Goal: Information Seeking & Learning: Learn about a topic

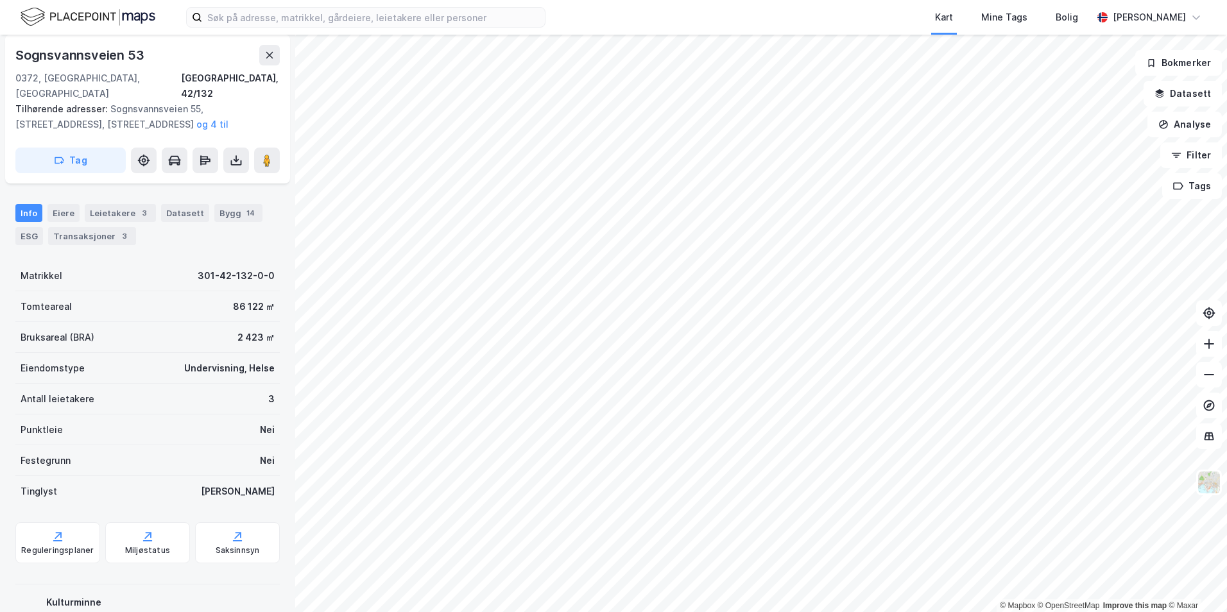
scroll to position [120, 0]
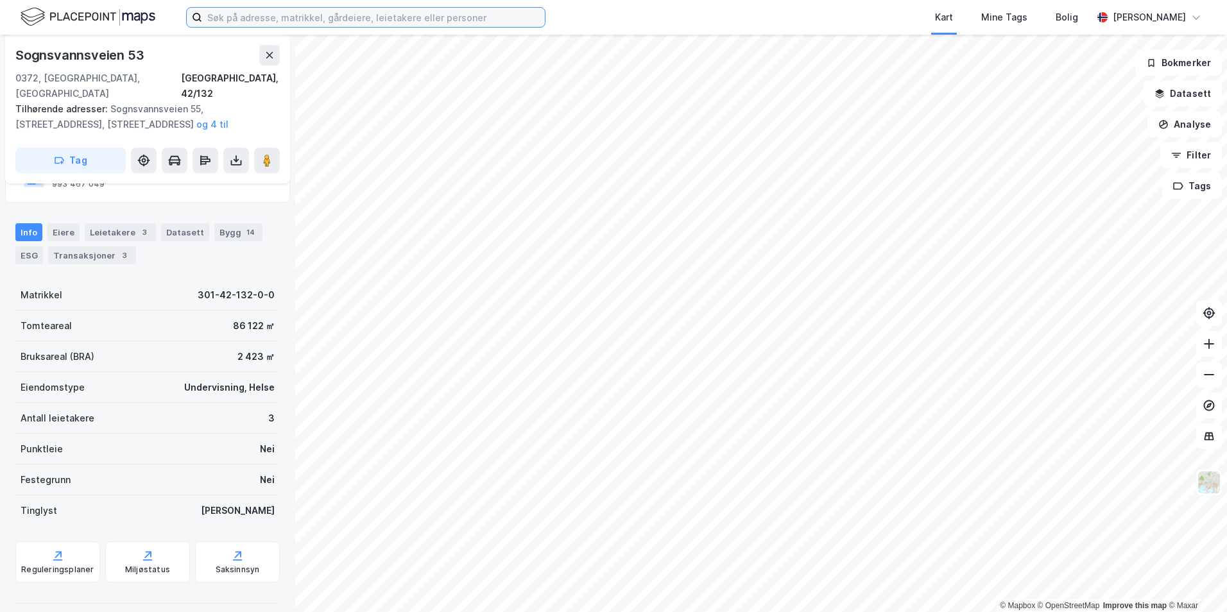
click at [325, 24] on input at bounding box center [373, 17] width 343 height 19
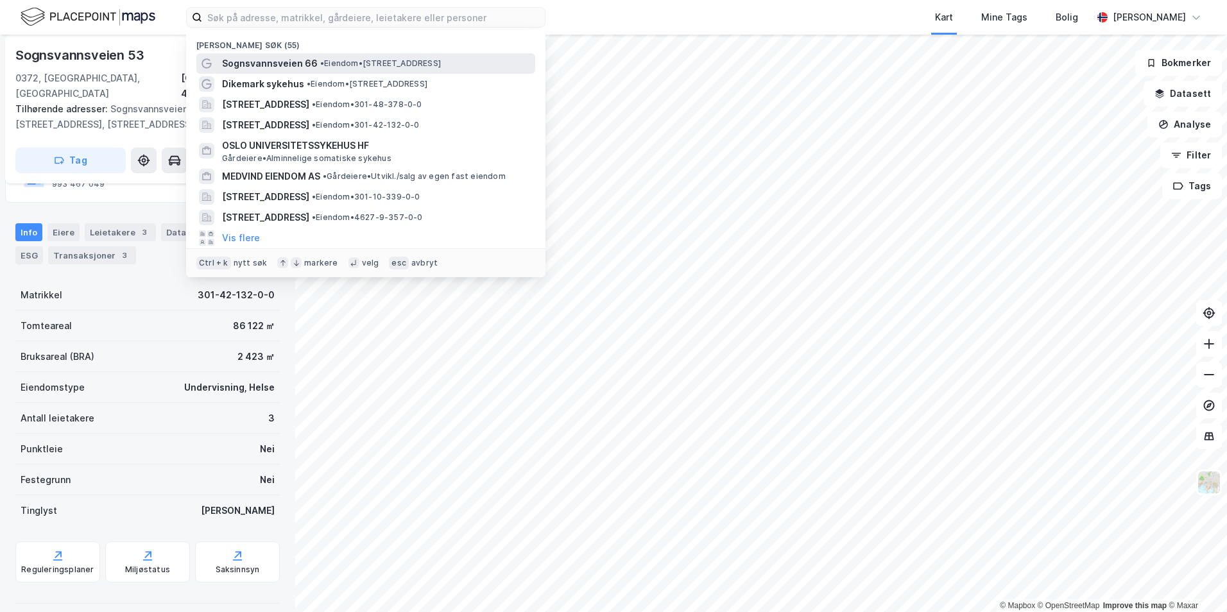
click at [374, 58] on span "• Eiendom • [STREET_ADDRESS]" at bounding box center [380, 63] width 121 height 10
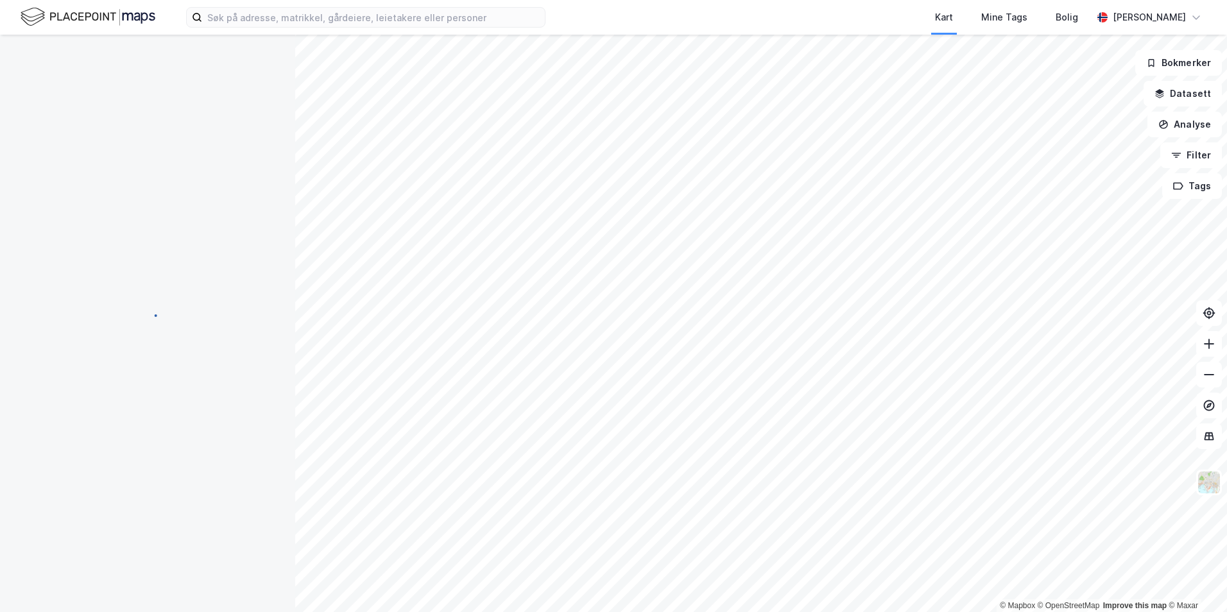
scroll to position [120, 0]
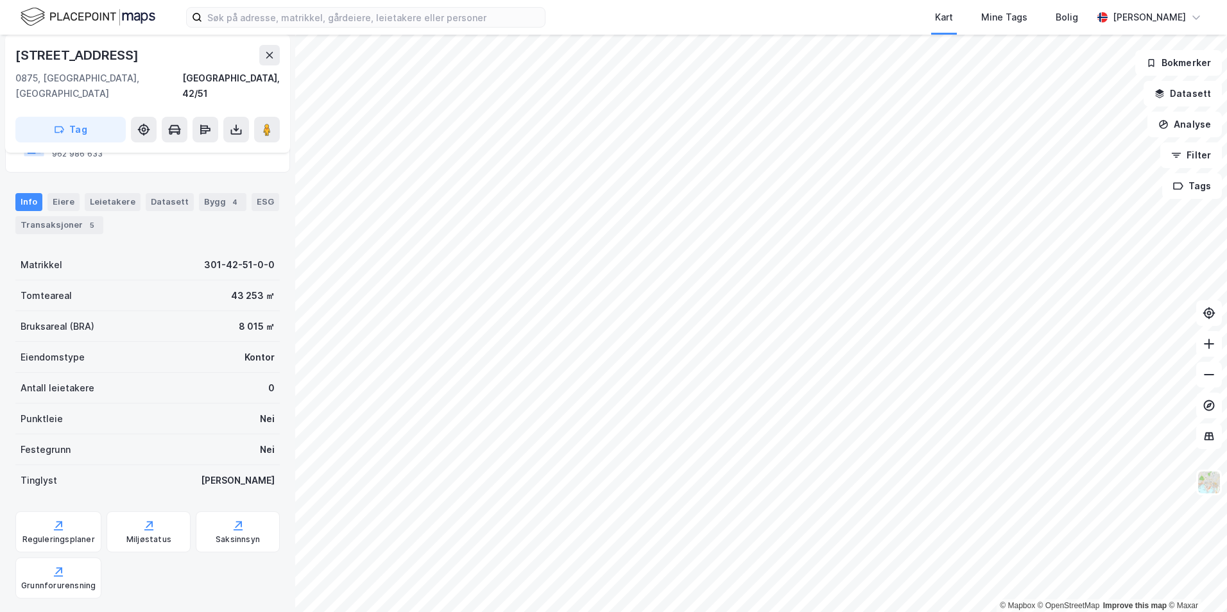
scroll to position [120, 0]
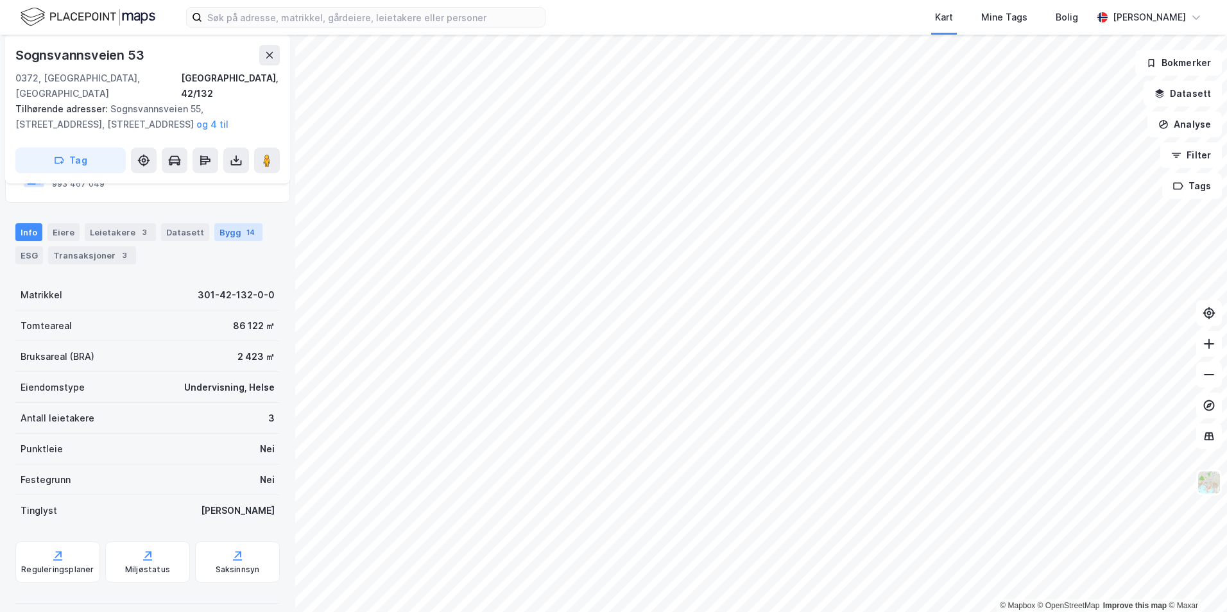
click at [235, 223] on div "Bygg 14" at bounding box center [238, 232] width 48 height 18
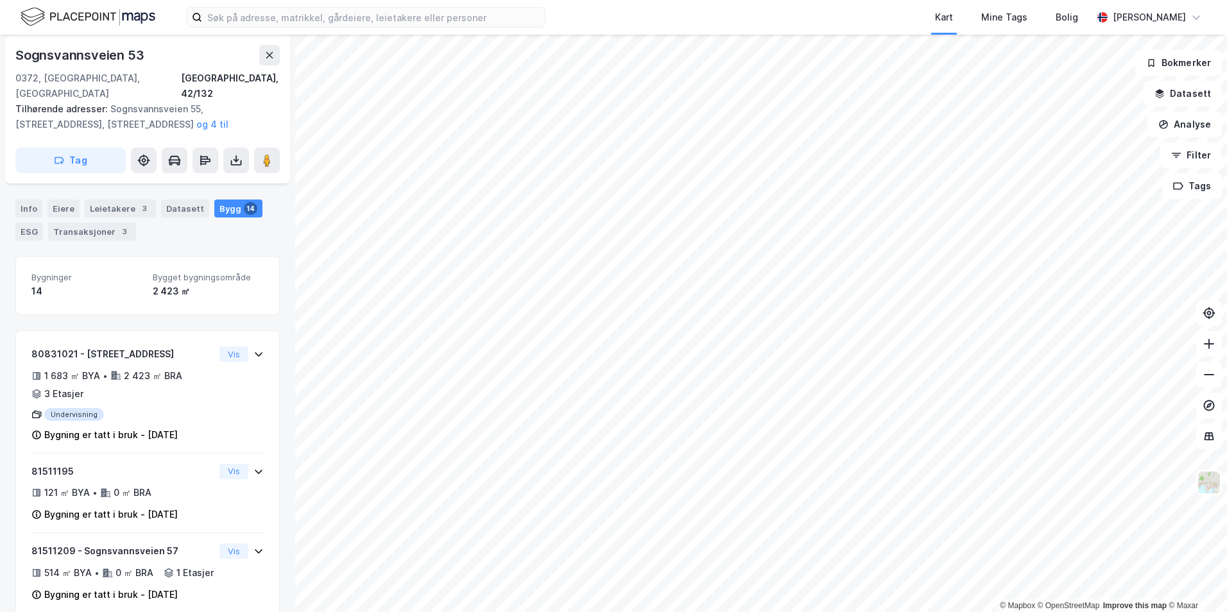
scroll to position [193, 0]
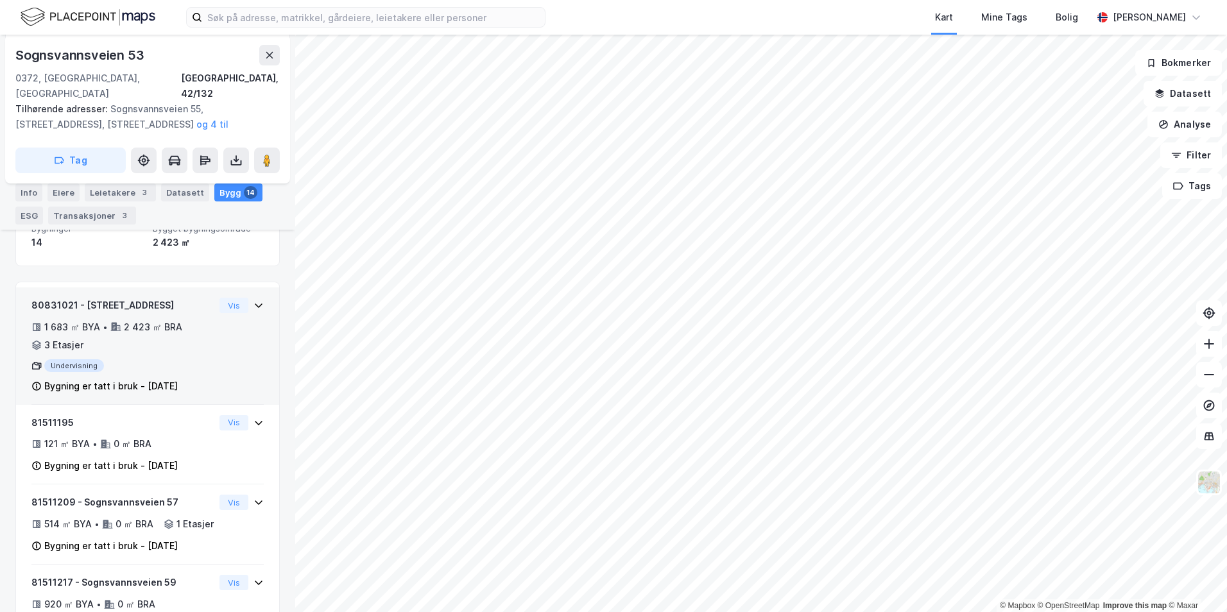
click at [255, 304] on icon at bounding box center [259, 306] width 8 height 4
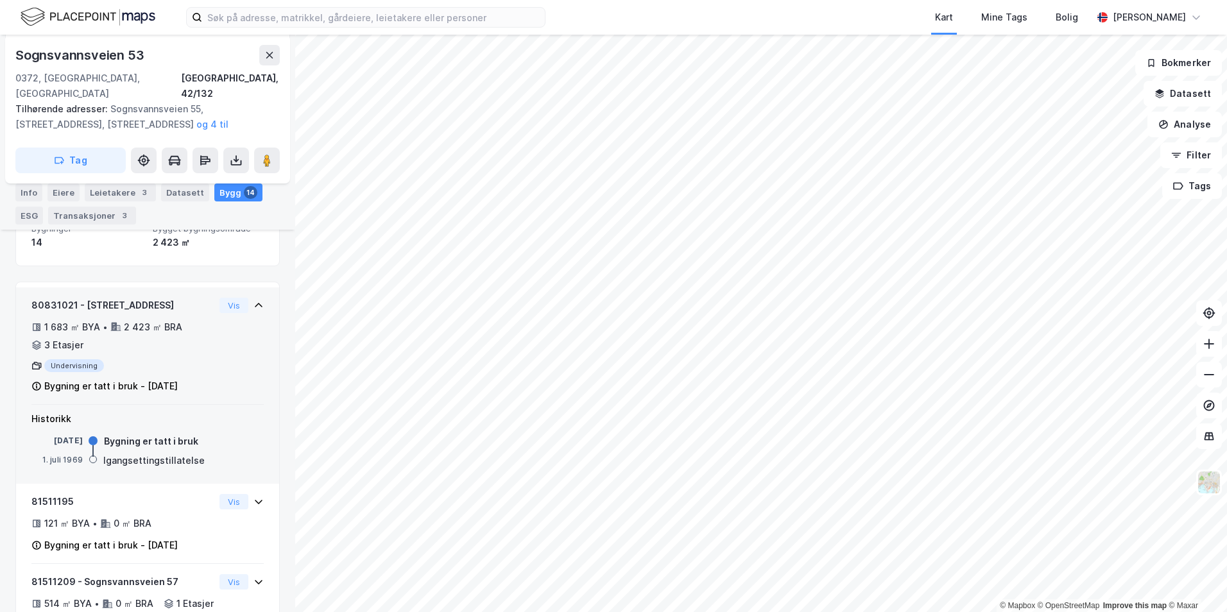
click at [254, 300] on icon at bounding box center [259, 305] width 10 height 10
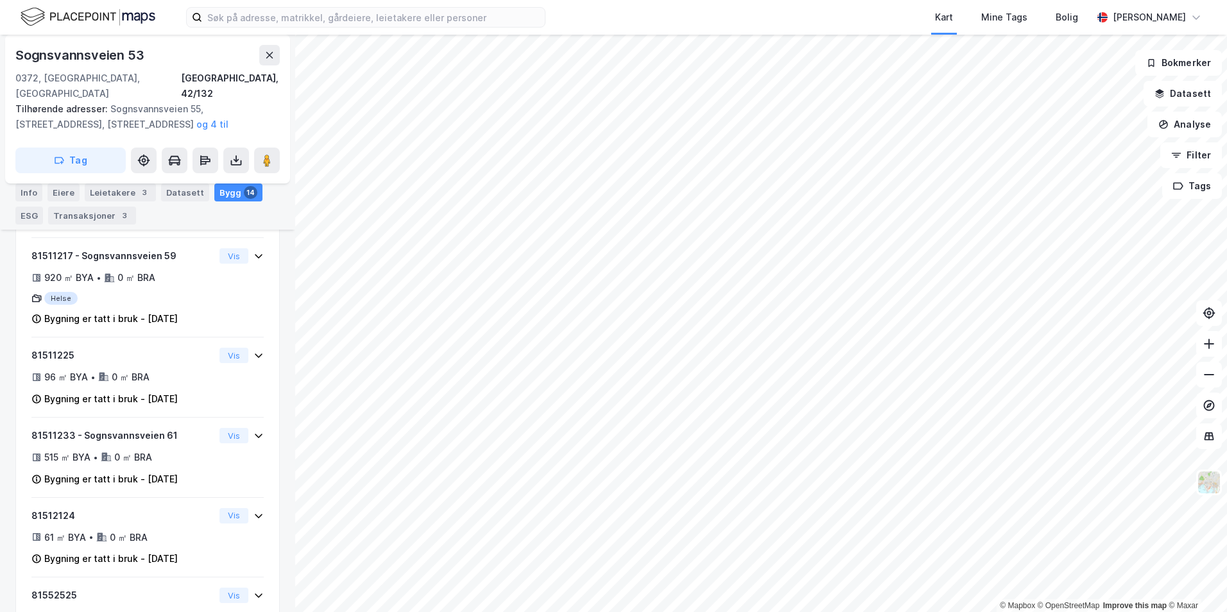
scroll to position [0, 0]
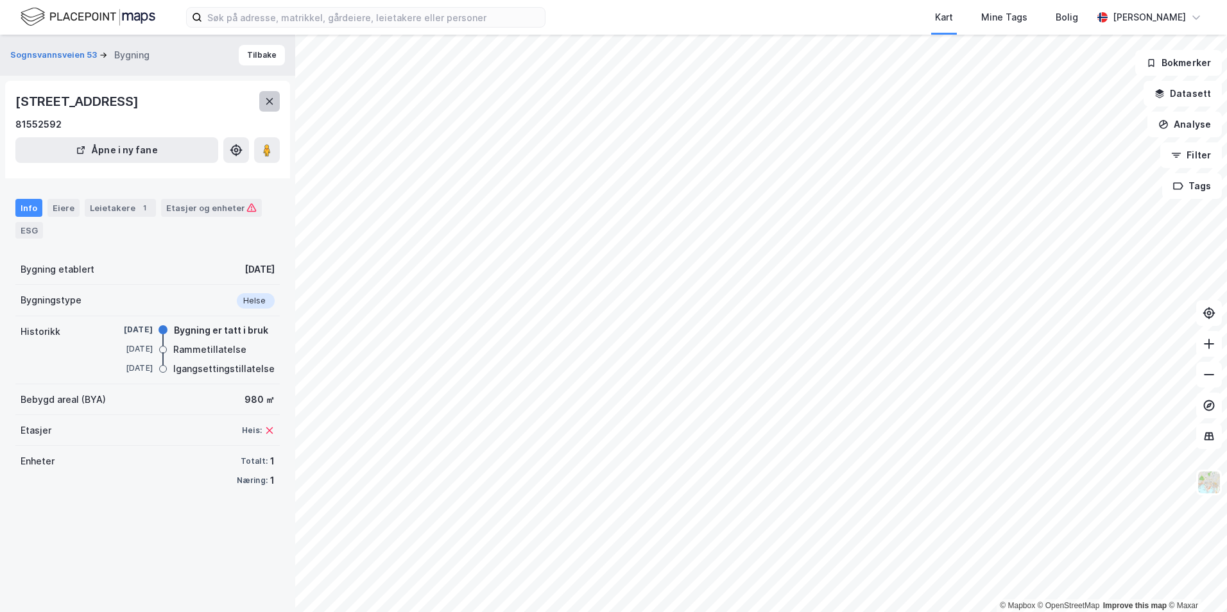
click at [264, 105] on button at bounding box center [269, 101] width 21 height 21
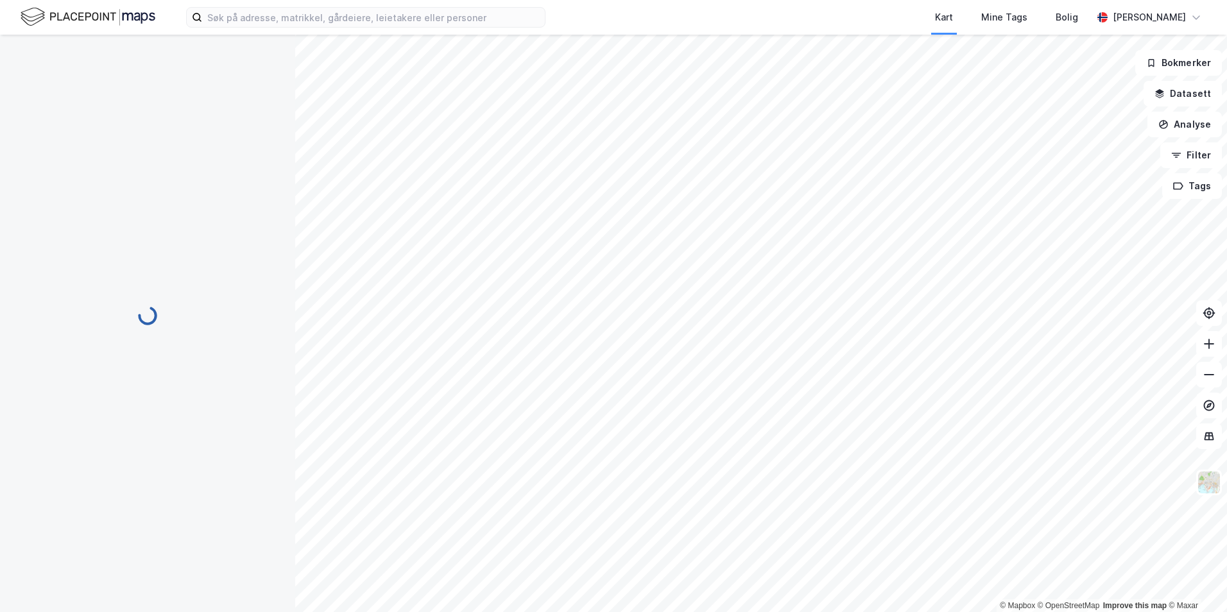
scroll to position [636, 0]
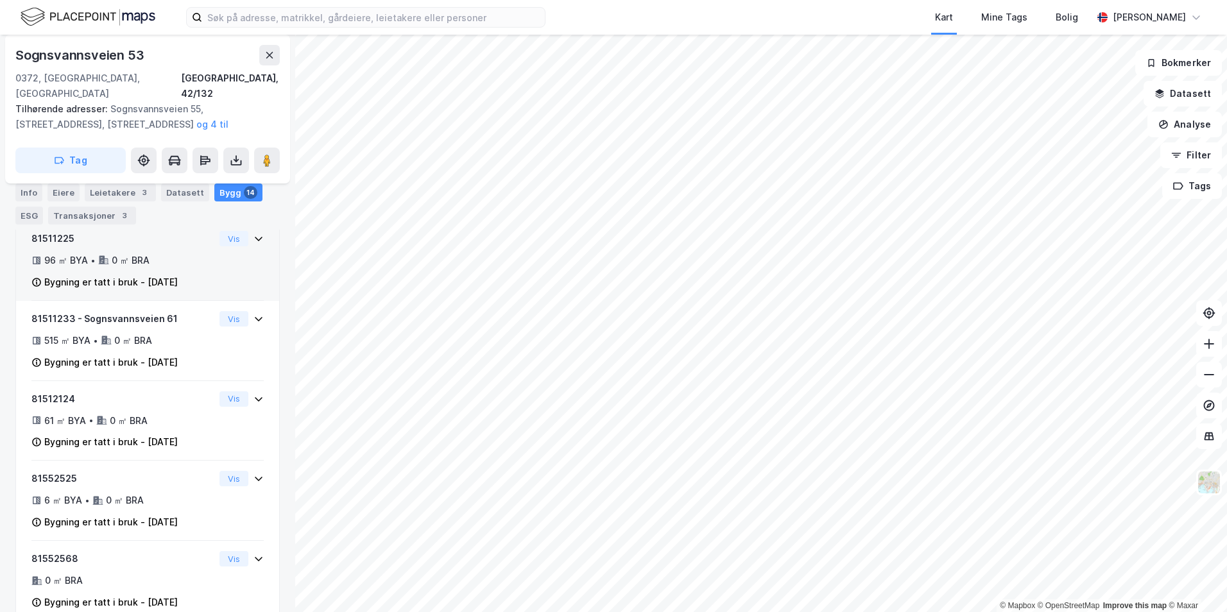
click at [172, 282] on div "Bygning er tatt i bruk - [DATE]" at bounding box center [111, 282] width 134 height 15
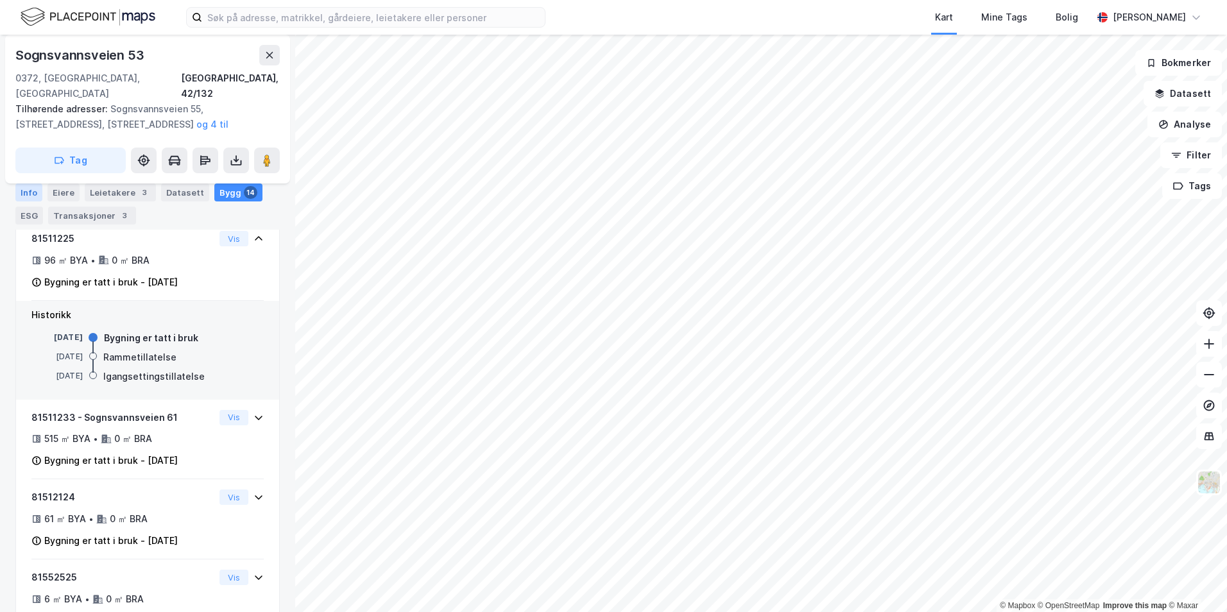
click at [35, 193] on div "Info" at bounding box center [28, 193] width 27 height 18
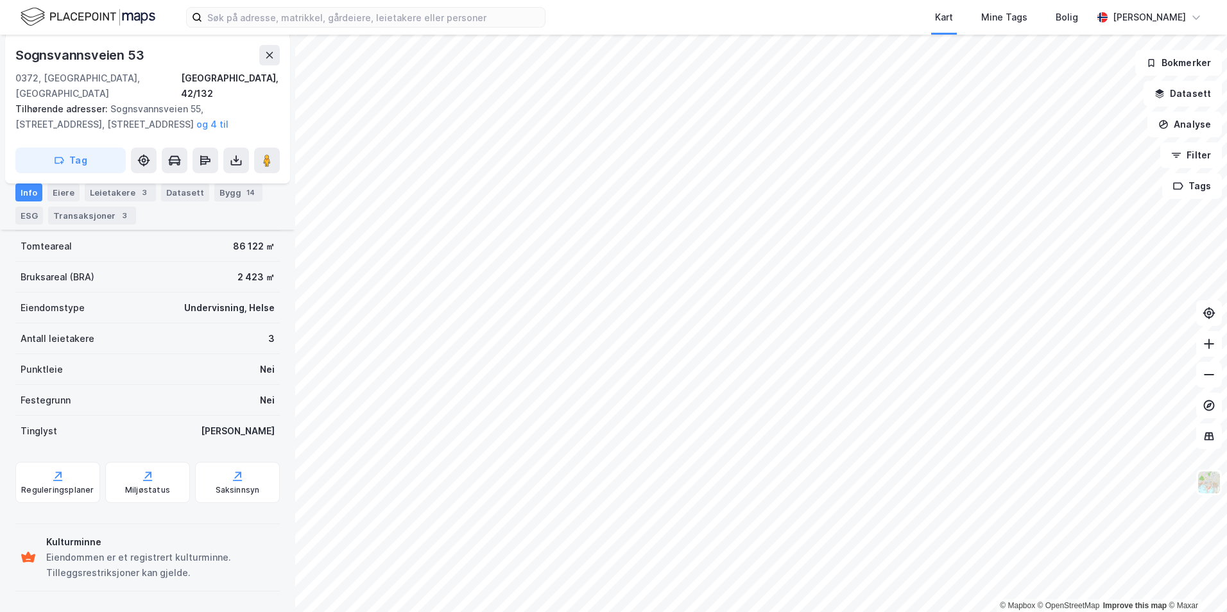
scroll to position [184, 0]
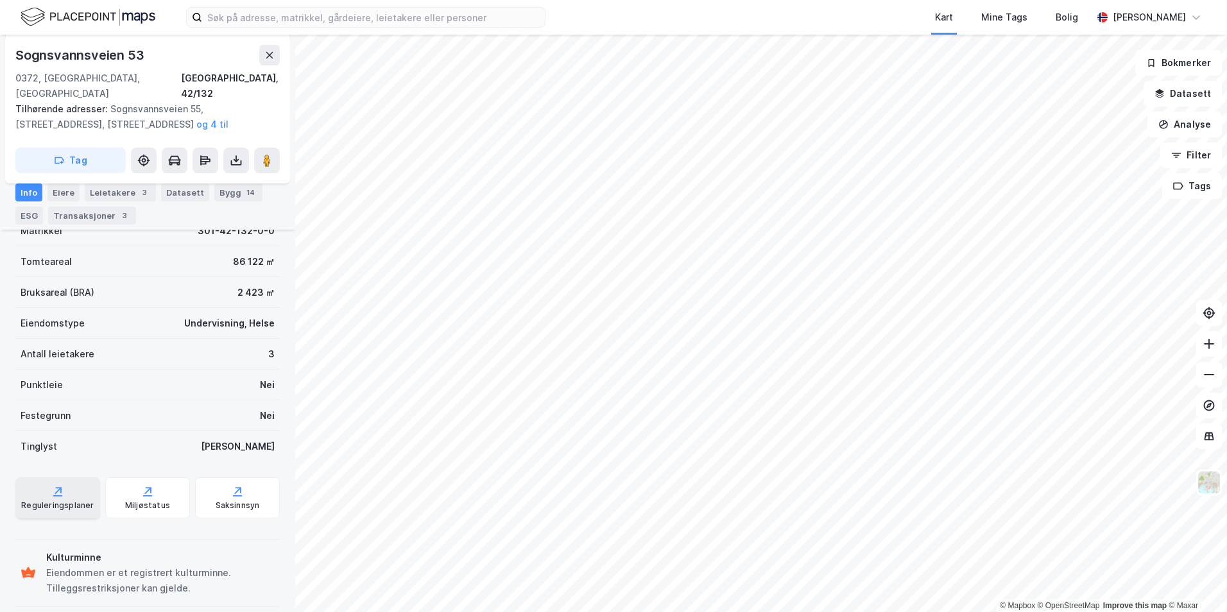
click at [80, 478] on div "Reguleringsplaner" at bounding box center [57, 498] width 85 height 41
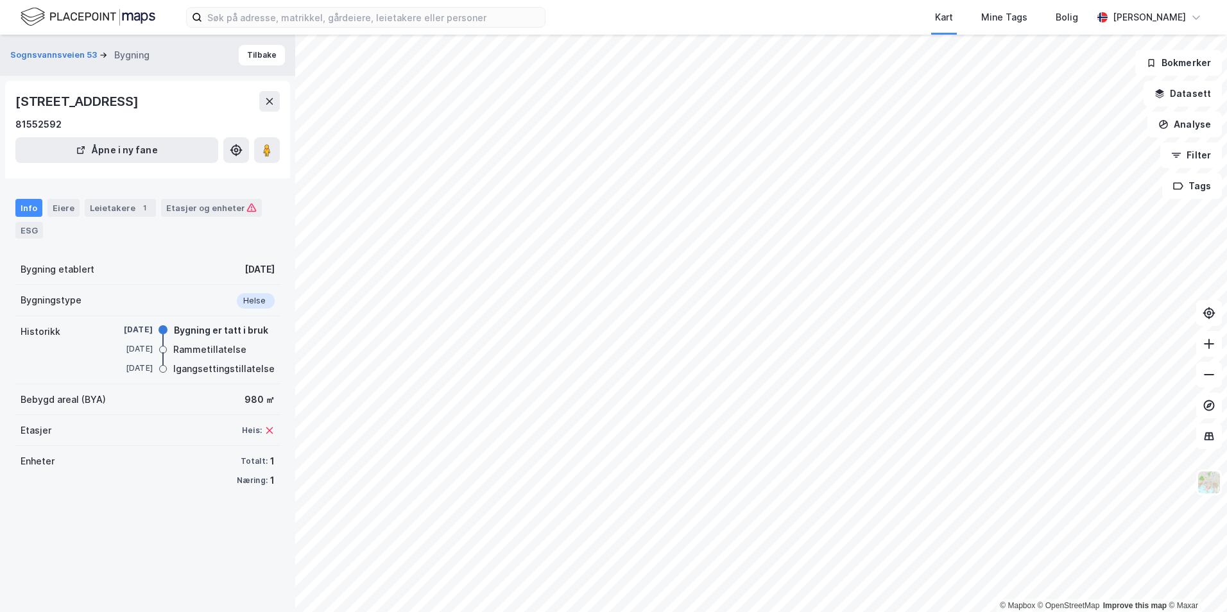
click at [257, 66] on div "Sognsvannsveien 53 Bygning [GEOGRAPHIC_DATA]" at bounding box center [147, 55] width 295 height 41
click at [254, 59] on button "Tilbake" at bounding box center [262, 55] width 46 height 21
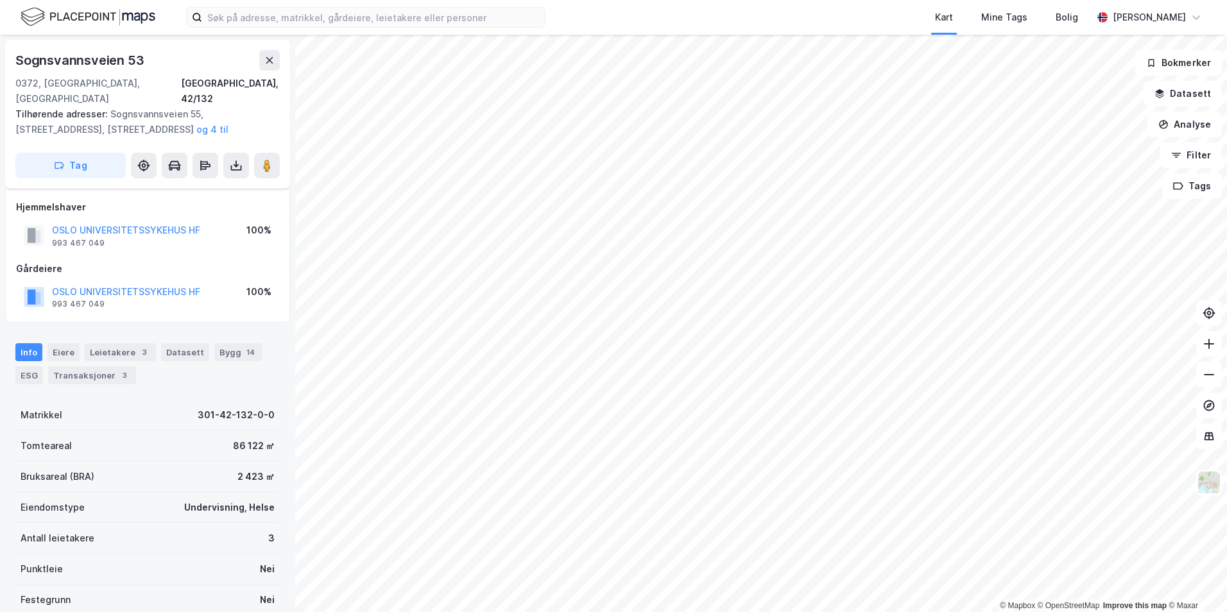
scroll to position [184, 0]
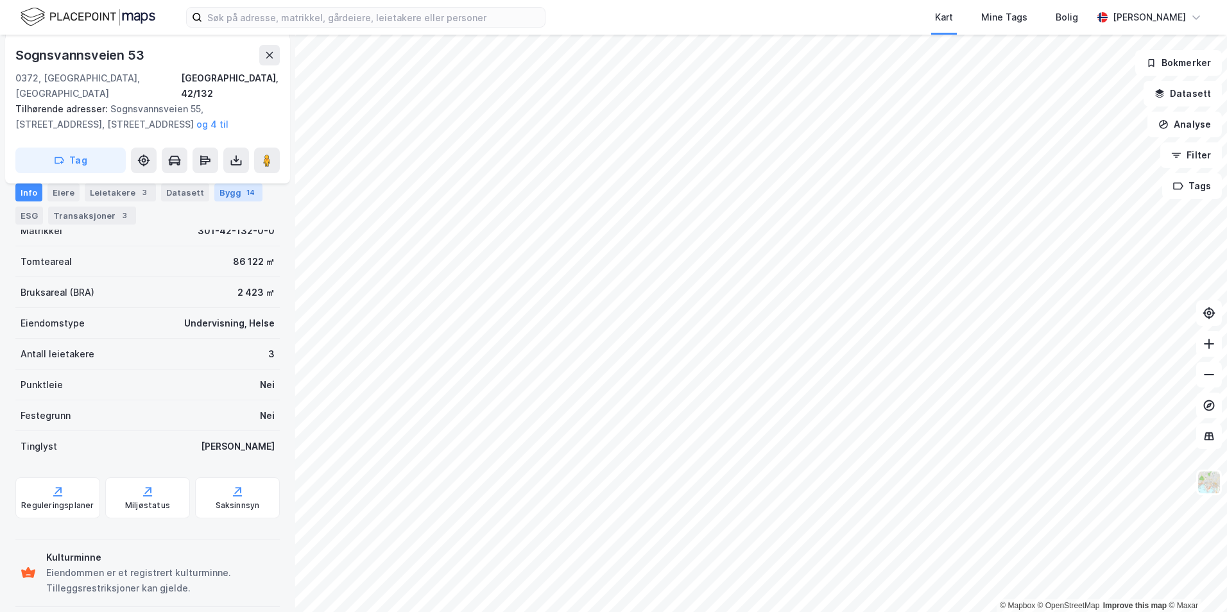
click at [235, 198] on div "Bygg 14" at bounding box center [238, 193] width 48 height 18
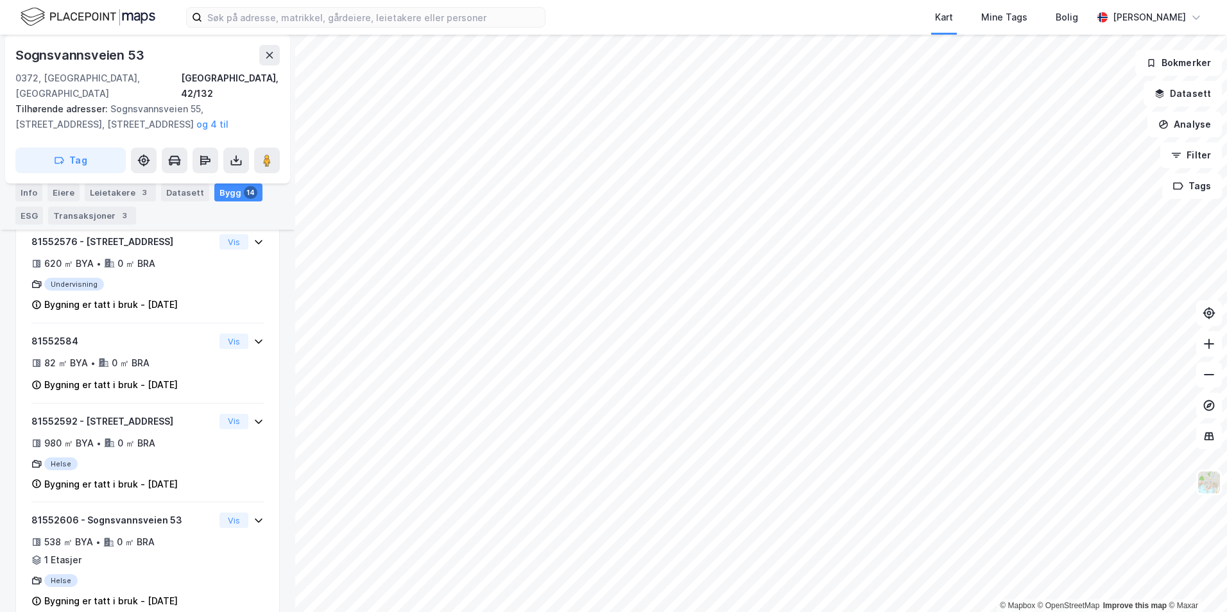
scroll to position [1164, 0]
